Goal: Information Seeking & Learning: Learn about a topic

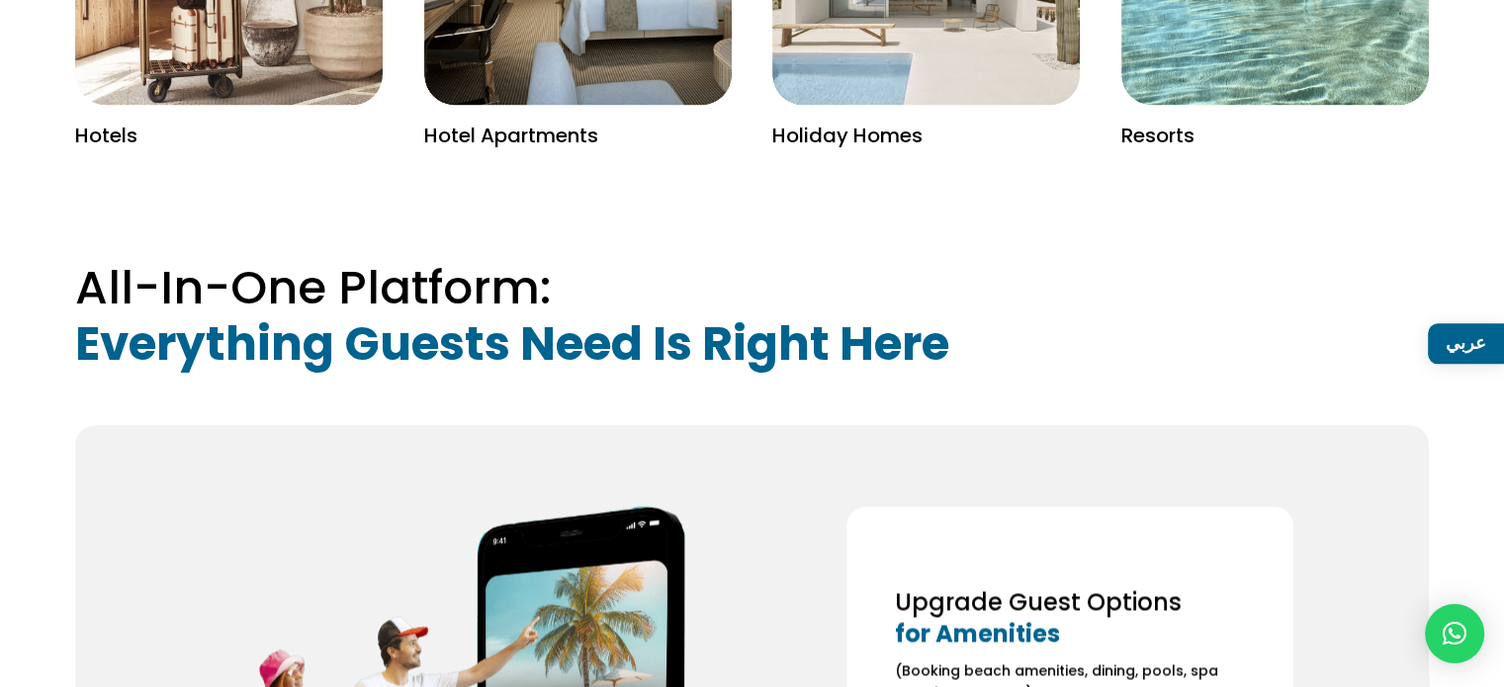
scroll to position [2768, 0]
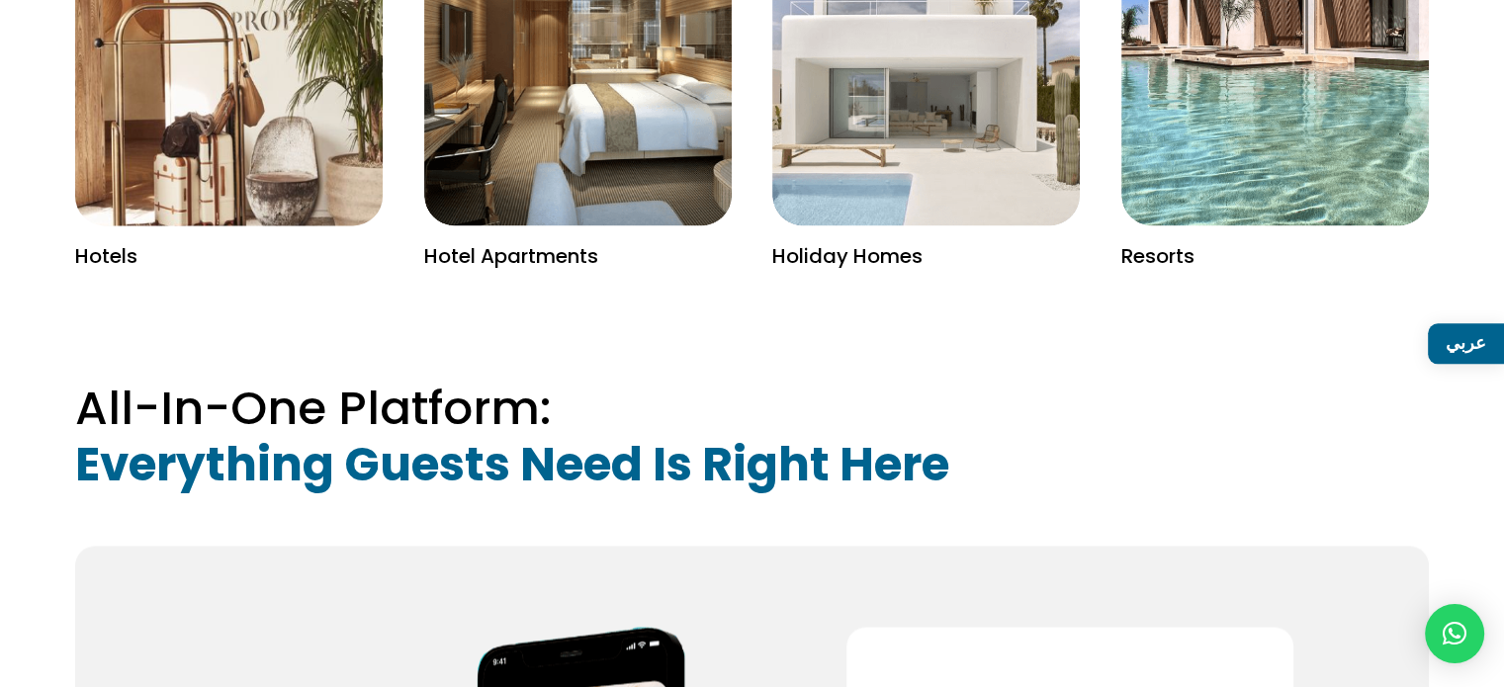
click at [238, 134] on img at bounding box center [229, 37] width 400 height 490
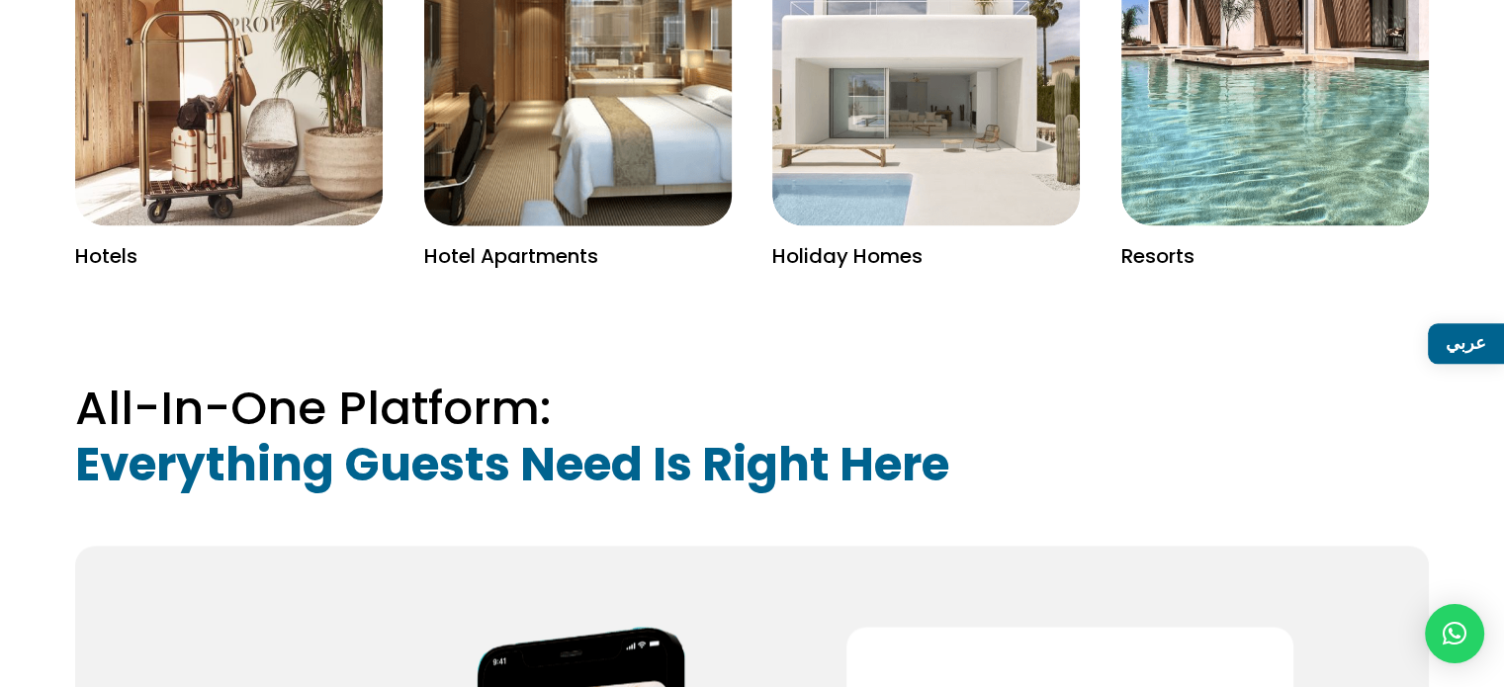
click at [516, 173] on img at bounding box center [578, 37] width 400 height 490
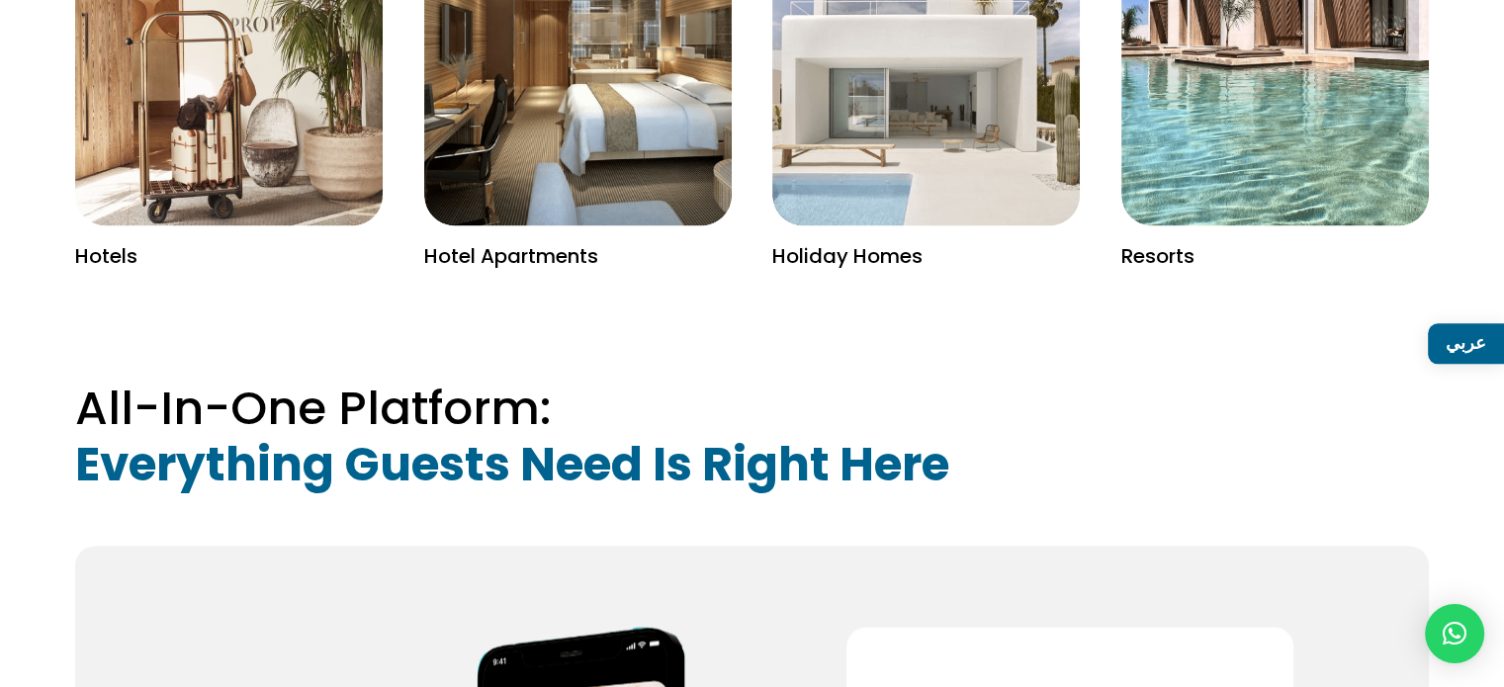
click at [515, 222] on div "Hotel Apartments" at bounding box center [577, 58] width 307 height 418
click at [517, 246] on p "Hotel Apartments" at bounding box center [577, 257] width 307 height 22
click at [521, 246] on p "Hotel Apartments" at bounding box center [577, 257] width 307 height 22
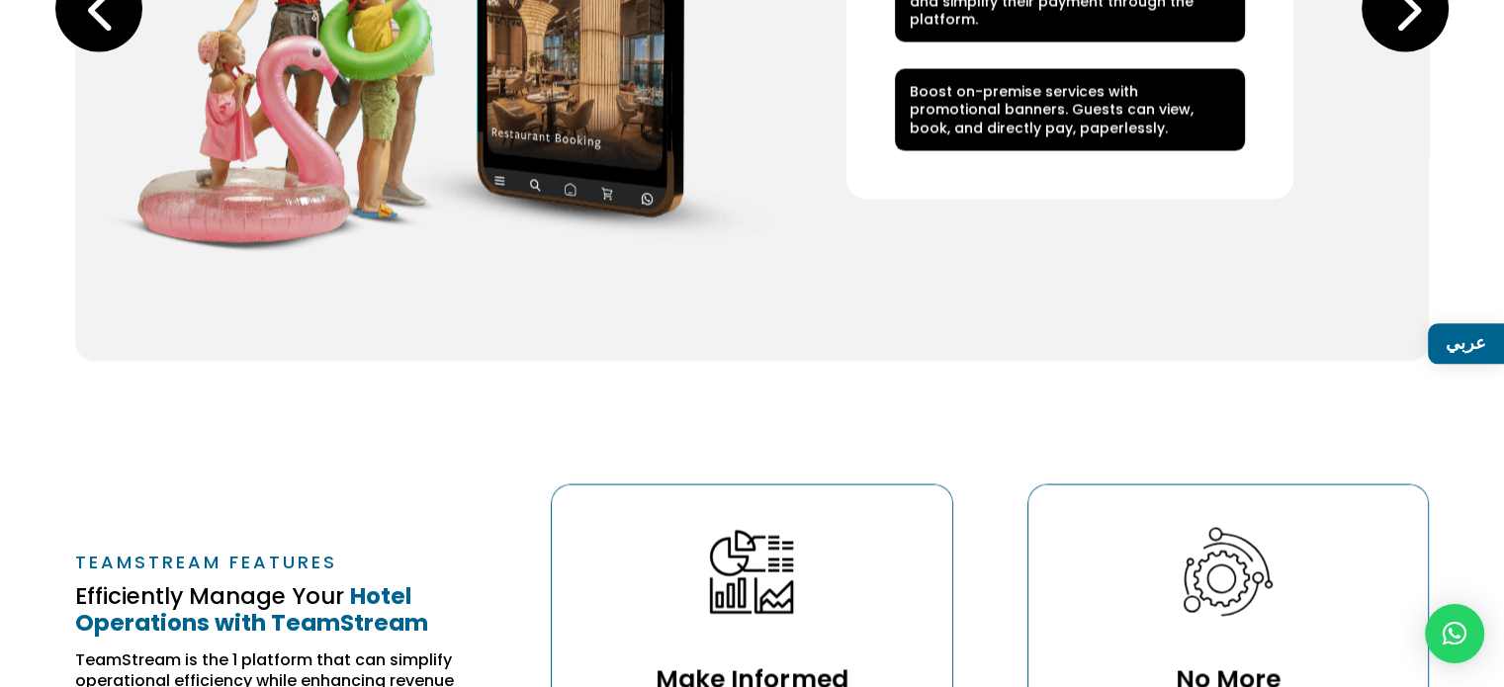
scroll to position [3362, 0]
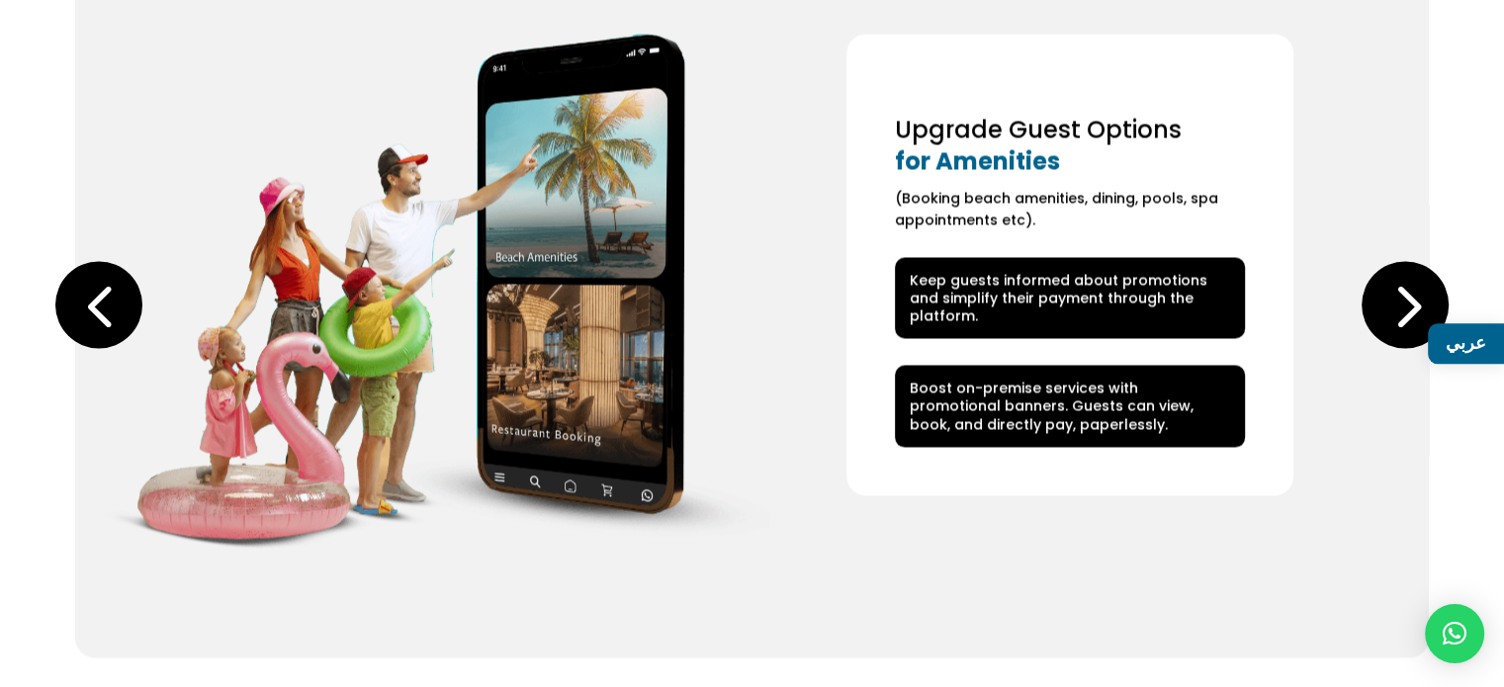
click at [995, 144] on strong "for Amenities" at bounding box center [977, 160] width 165 height 33
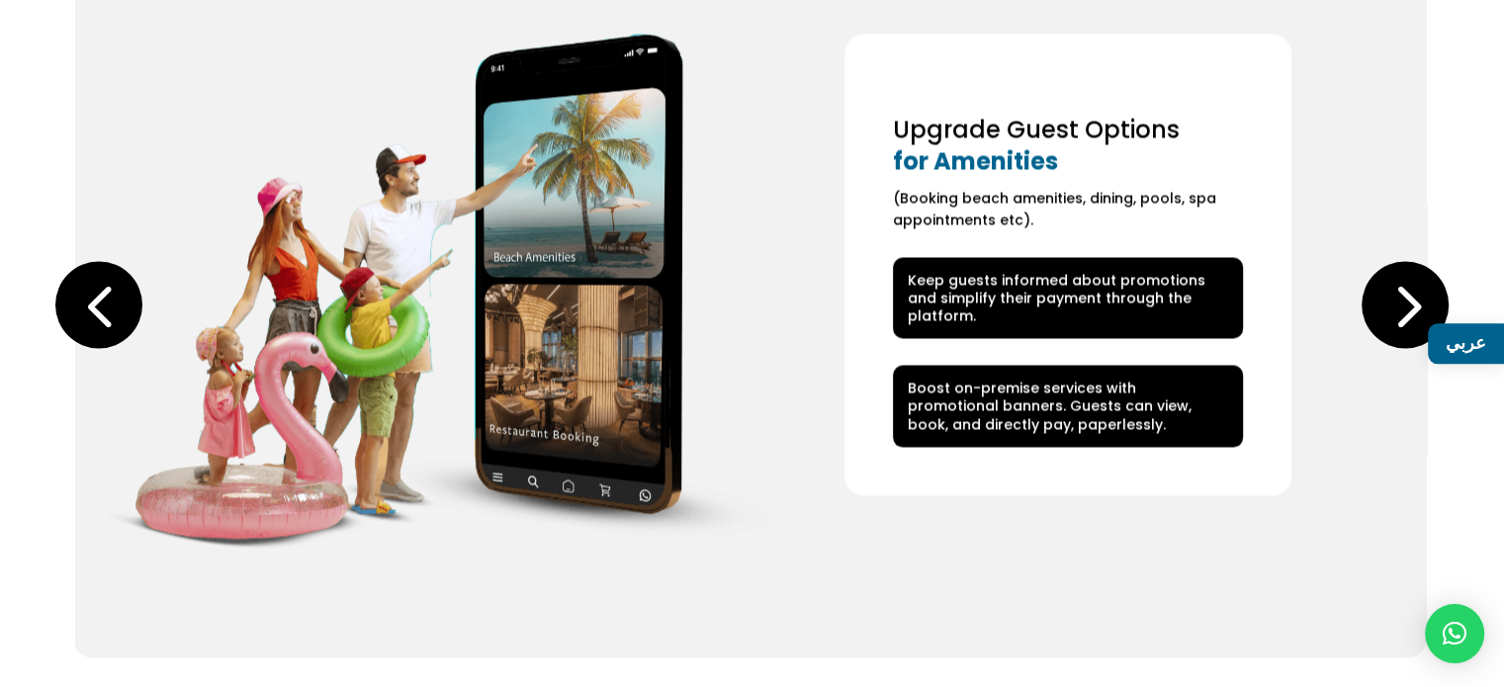
click at [941, 144] on strong "for Amenities" at bounding box center [975, 160] width 165 height 33
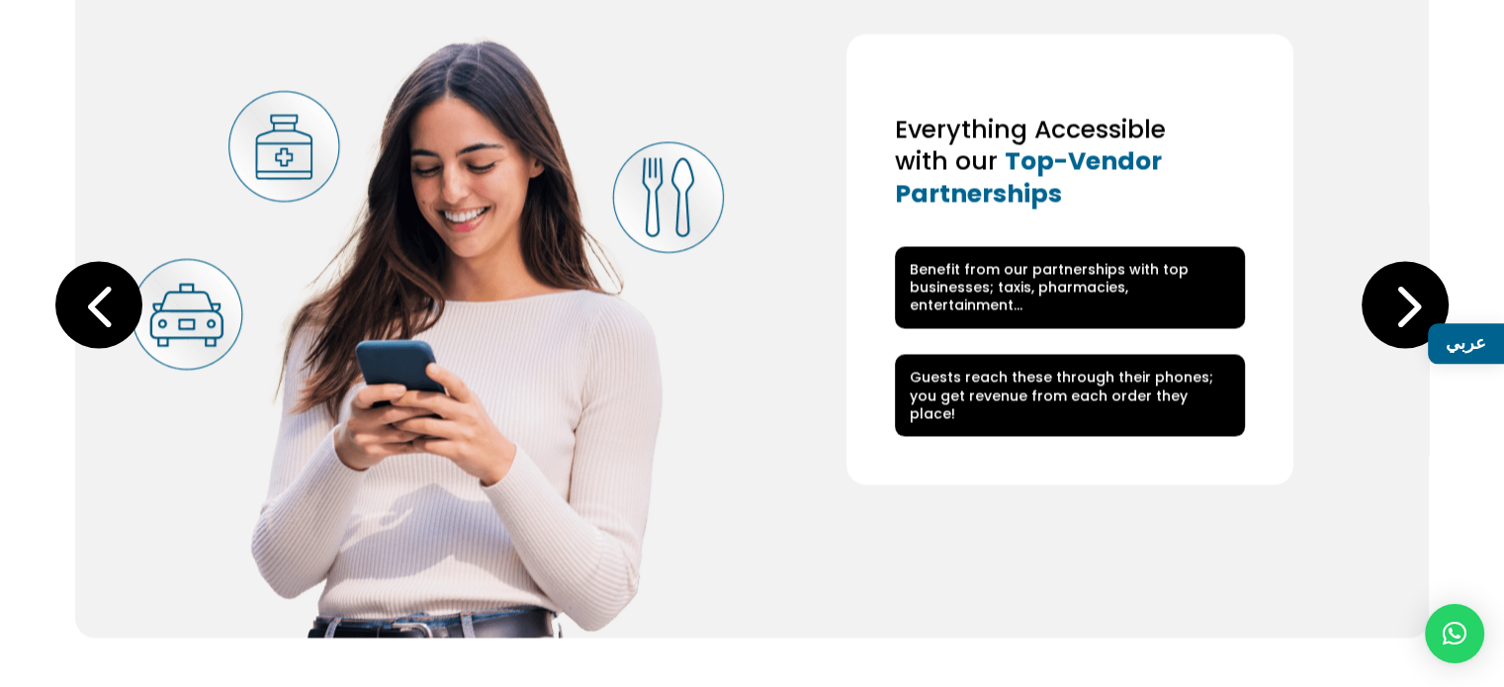
click at [1416, 281] on div "Next slide" at bounding box center [1404, 304] width 87 height 87
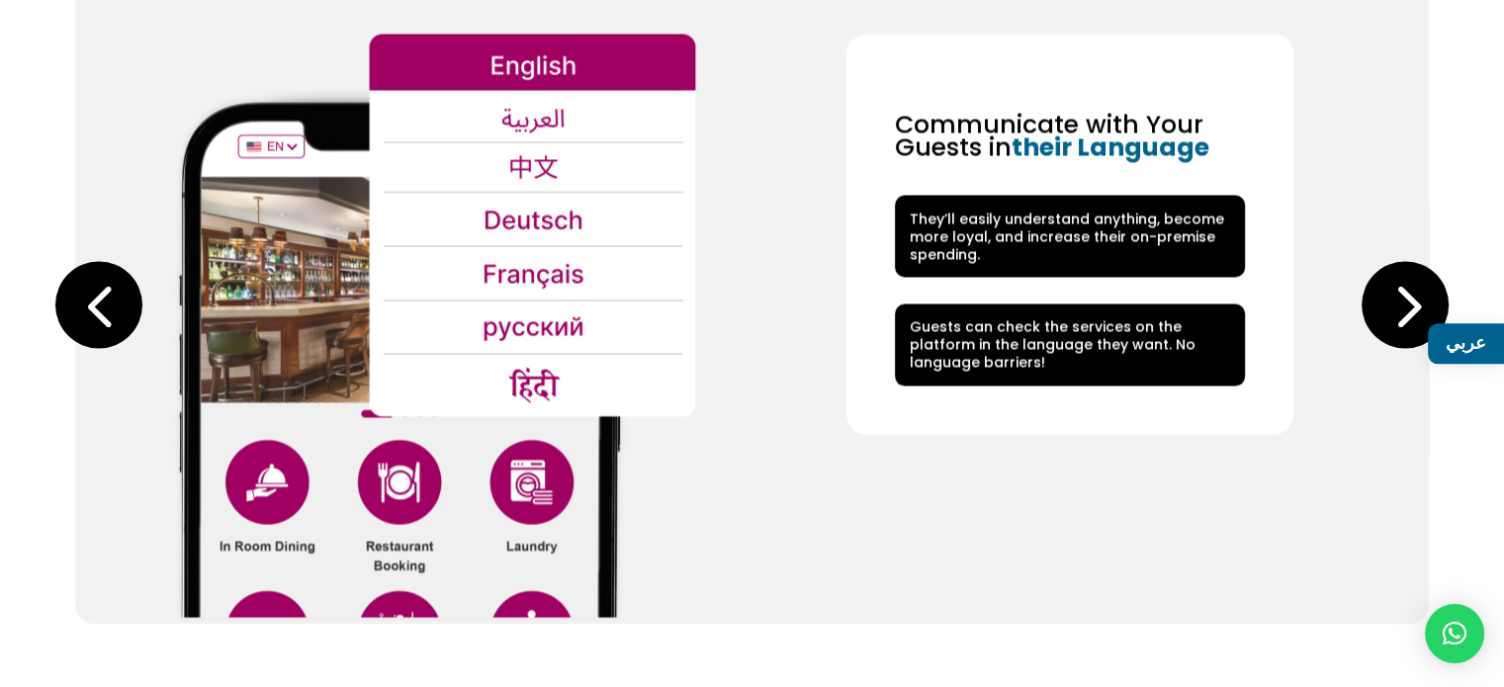
click at [81, 288] on div "Previous slide" at bounding box center [98, 304] width 87 height 87
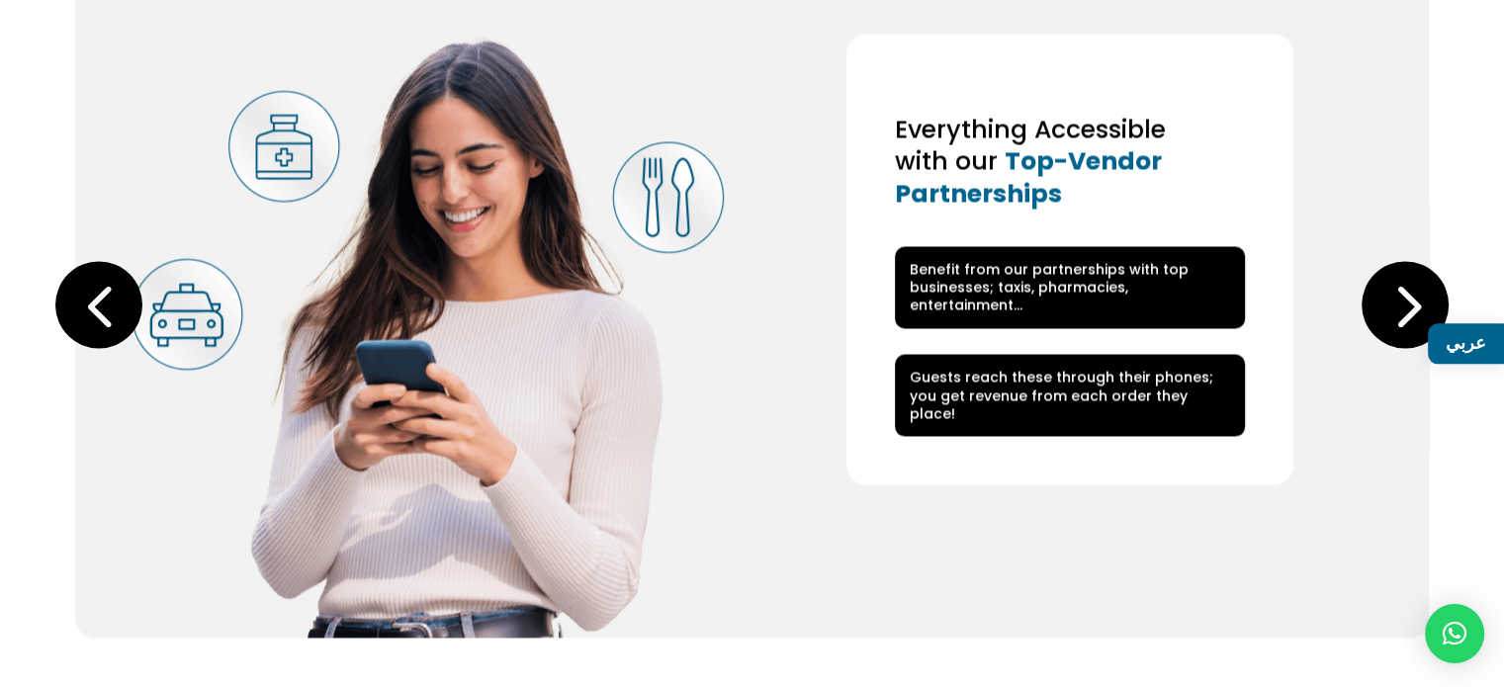
click at [81, 288] on div "Previous slide" at bounding box center [98, 304] width 87 height 87
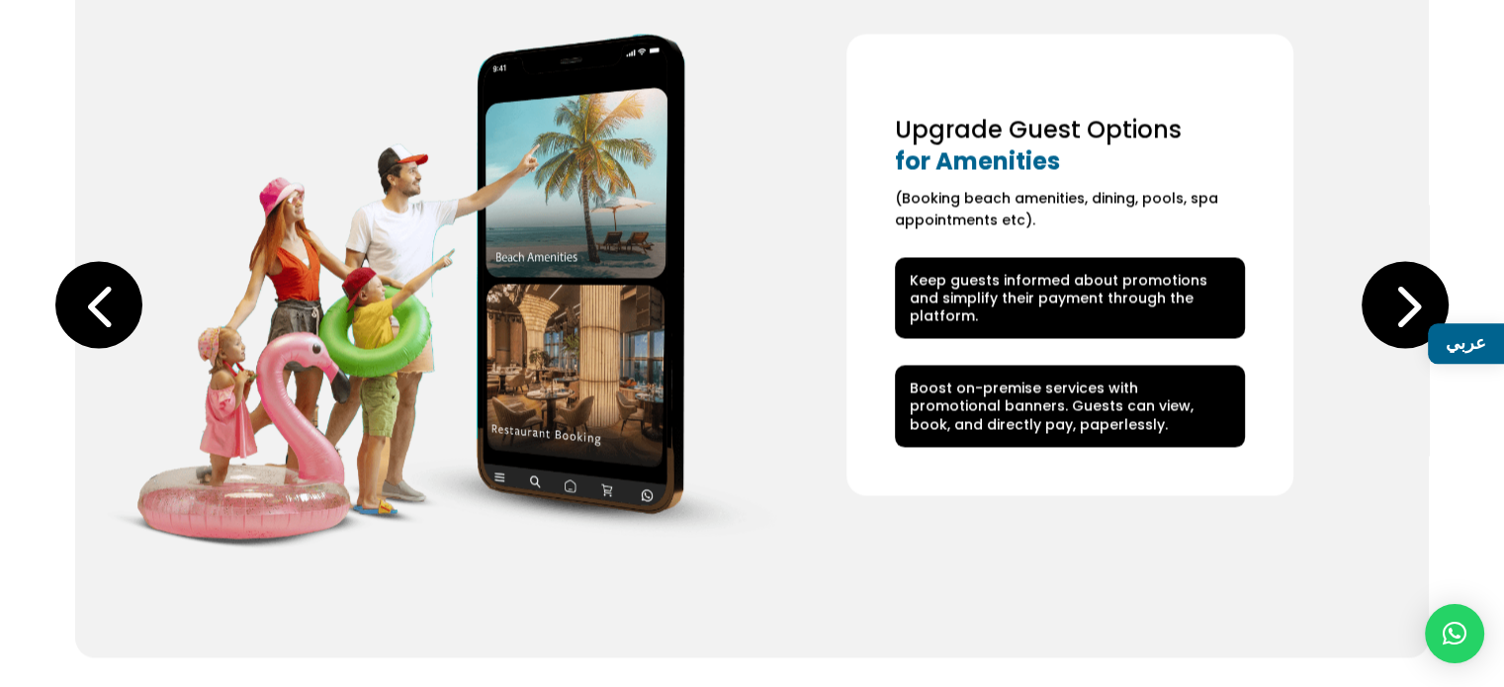
click at [81, 288] on div "Previous slide" at bounding box center [98, 304] width 87 height 87
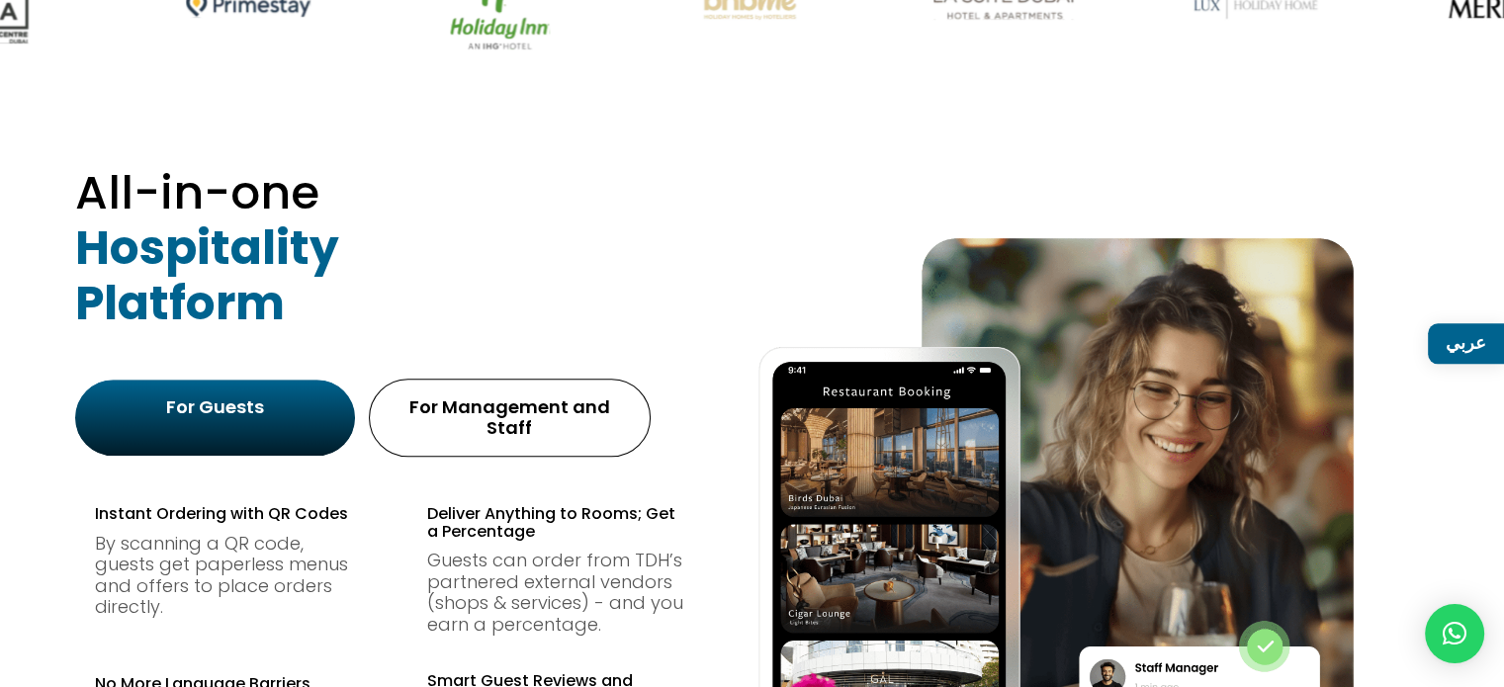
scroll to position [989, 0]
